Goal: Information Seeking & Learning: Learn about a topic

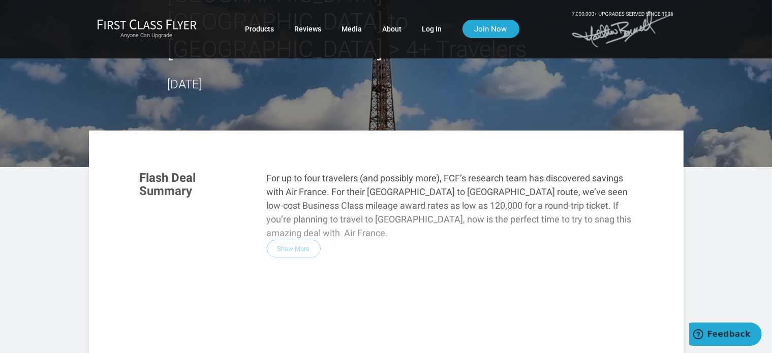
click at [296, 182] on div "Flash Deal Summary For up to four travelers (and possibly more), FCF’s research…" at bounding box center [386, 299] width 513 height 277
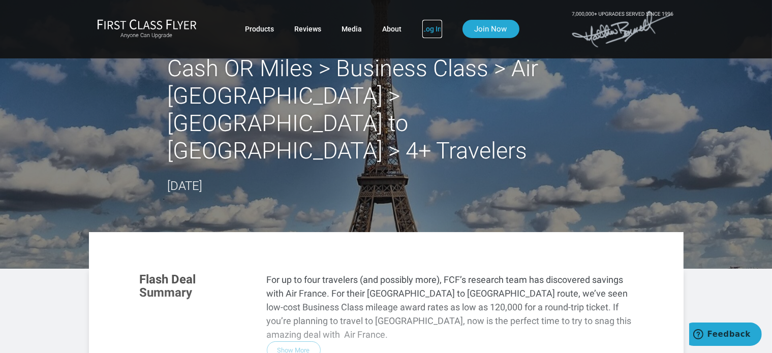
click at [435, 30] on link "Log In" at bounding box center [432, 29] width 20 height 18
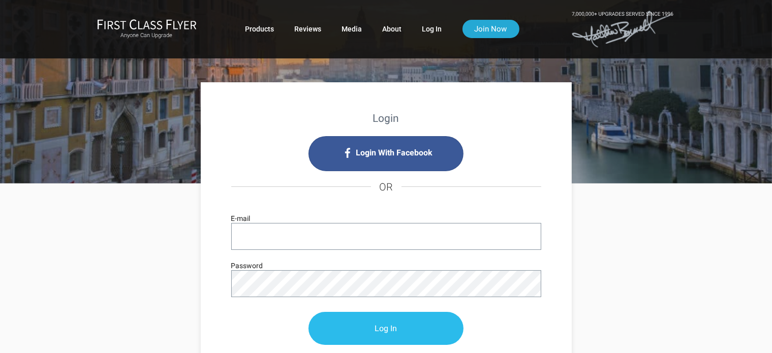
type input "[EMAIL_ADDRESS][DOMAIN_NAME]"
click at [394, 328] on input "Log In" at bounding box center [385, 328] width 155 height 33
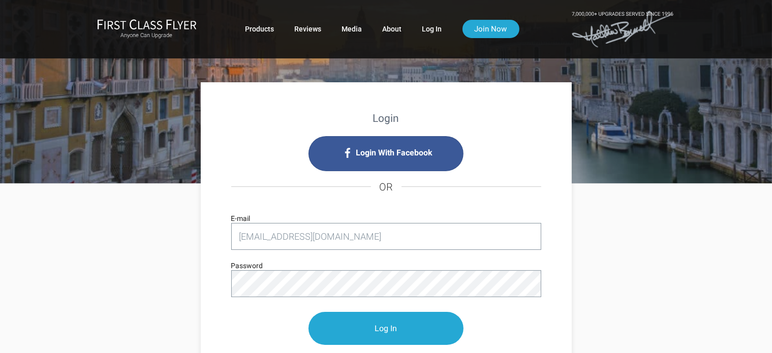
click at [689, 169] on div at bounding box center [386, 82] width 772 height 204
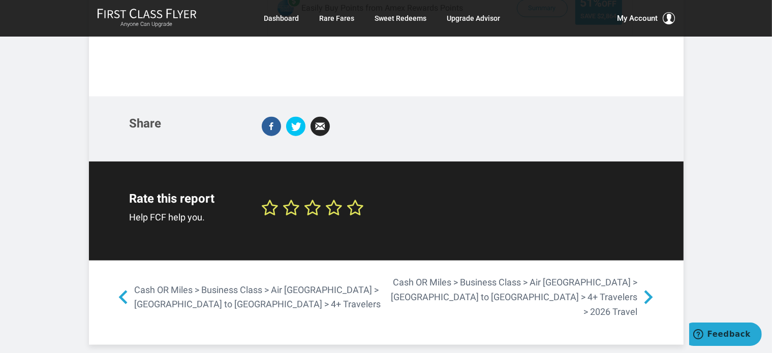
scroll to position [1321, 0]
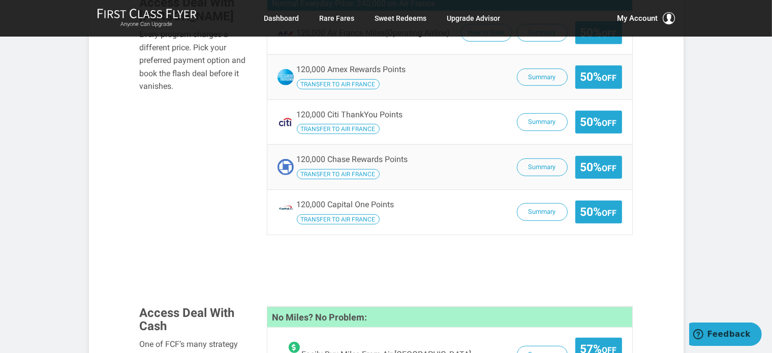
scroll to position [508, 0]
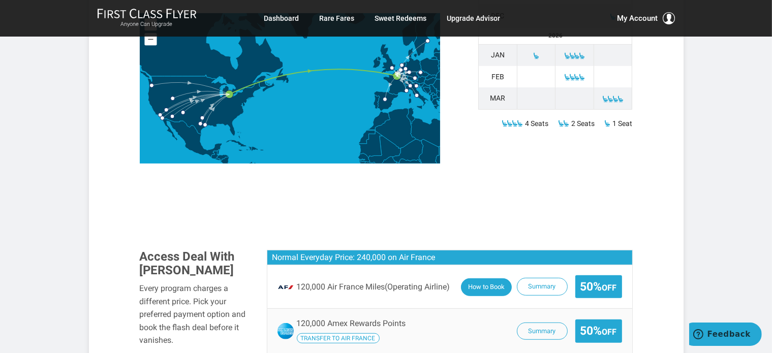
click at [484, 278] on button "How to Book" at bounding box center [486, 287] width 51 height 18
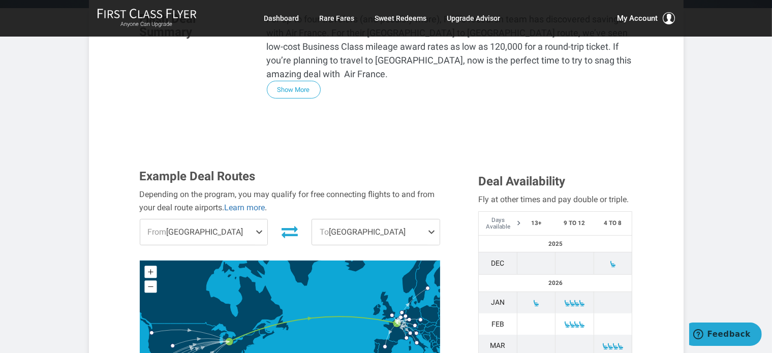
scroll to position [0, 0]
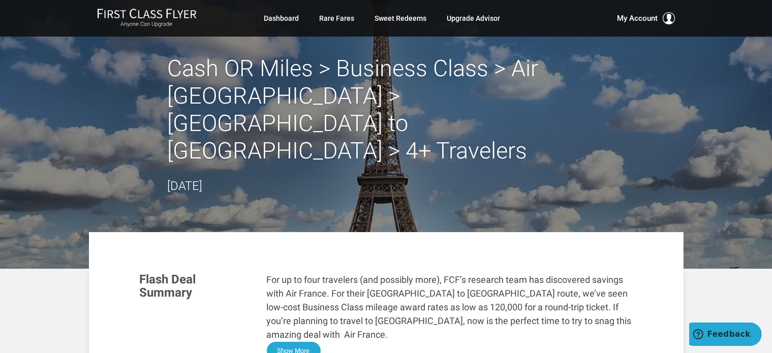
click at [297, 342] on button "Show More" at bounding box center [294, 351] width 54 height 18
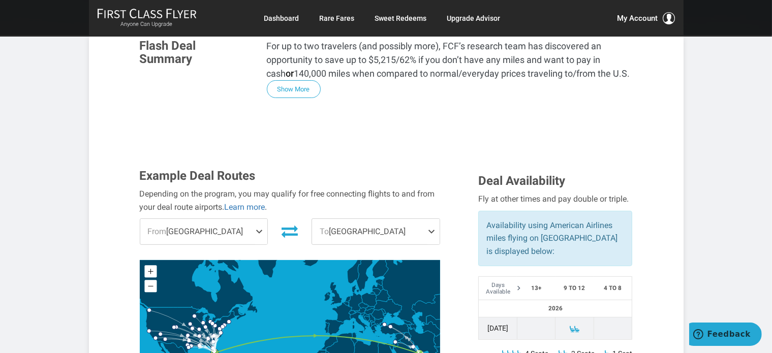
scroll to position [203, 0]
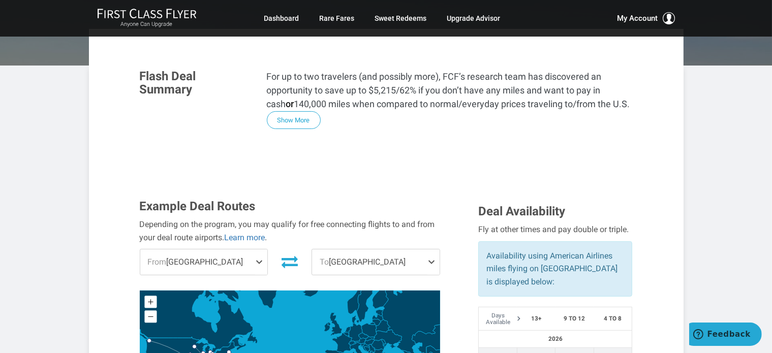
drag, startPoint x: 297, startPoint y: 94, endPoint x: 320, endPoint y: 100, distance: 23.5
click at [302, 111] on button "Show More" at bounding box center [294, 120] width 54 height 18
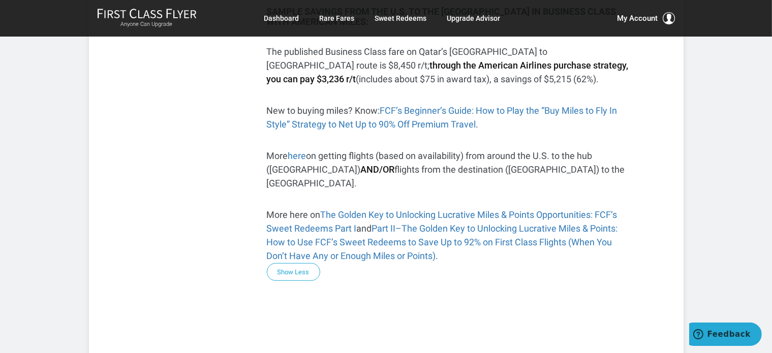
scroll to position [254, 0]
